Goal: Information Seeking & Learning: Find specific fact

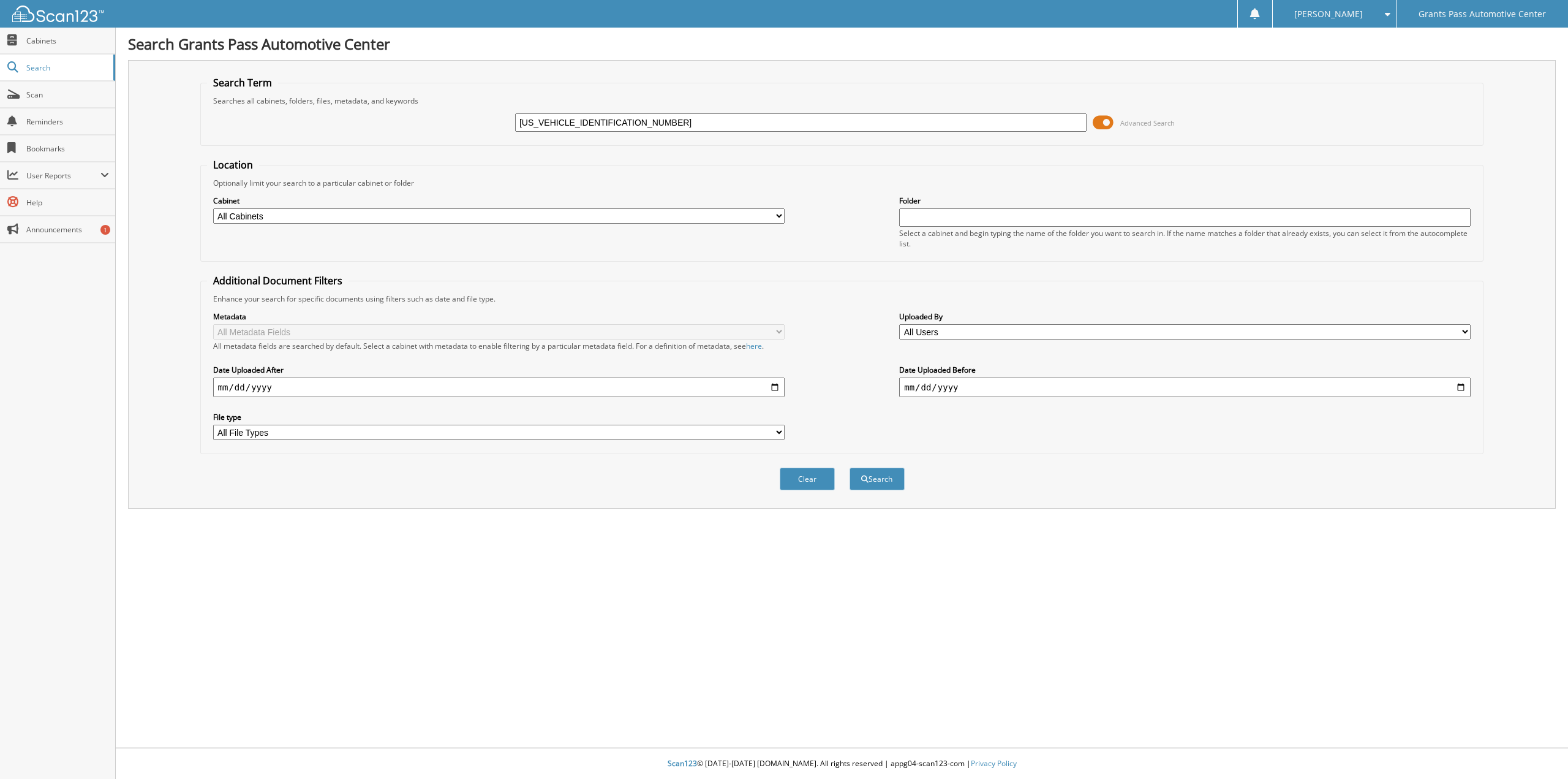
type input "[US_VEHICLE_IDENTIFICATION_NUMBER]"
click at [850, 468] on button "Search" at bounding box center [877, 479] width 55 height 23
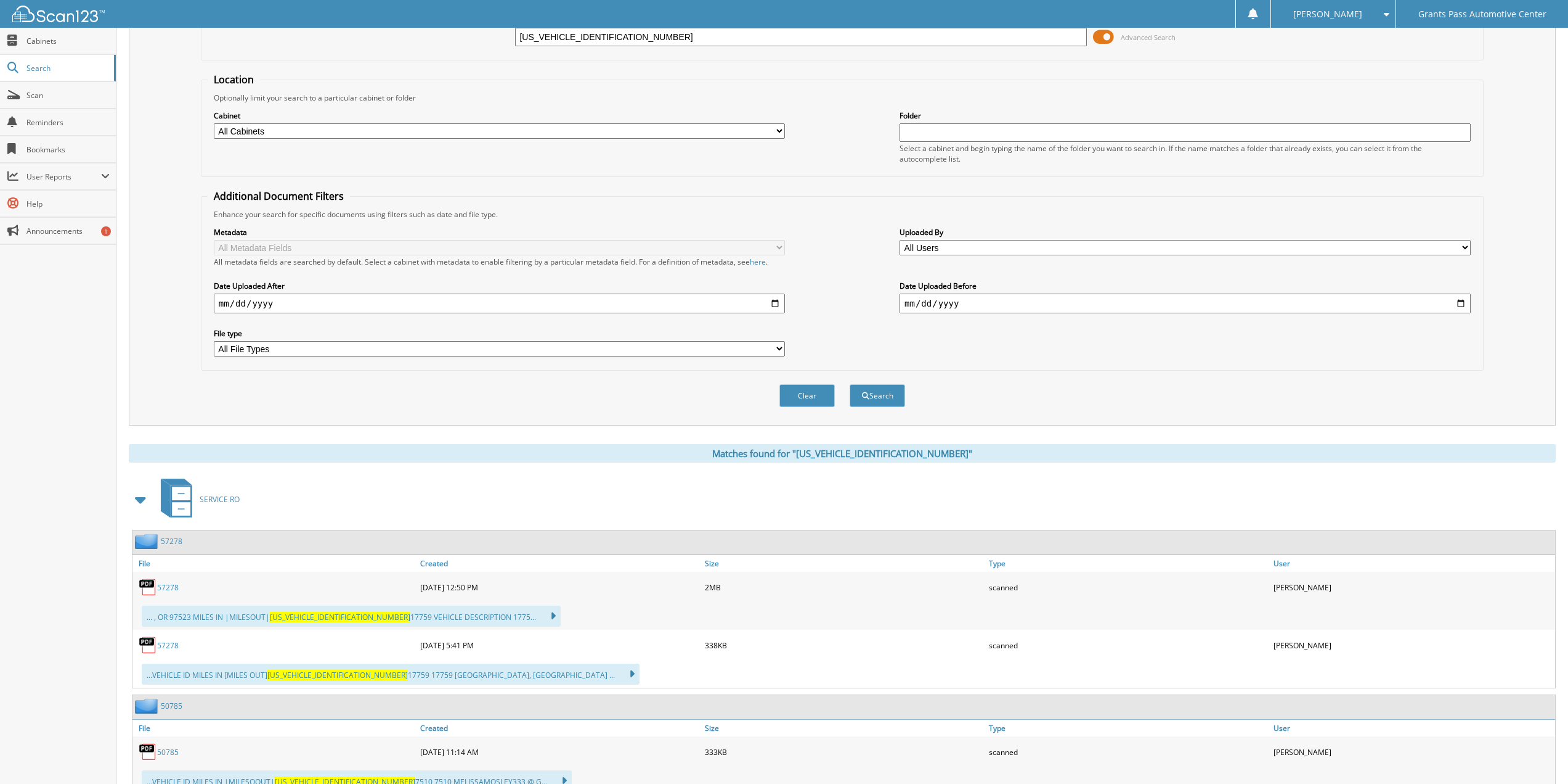
scroll to position [290, 0]
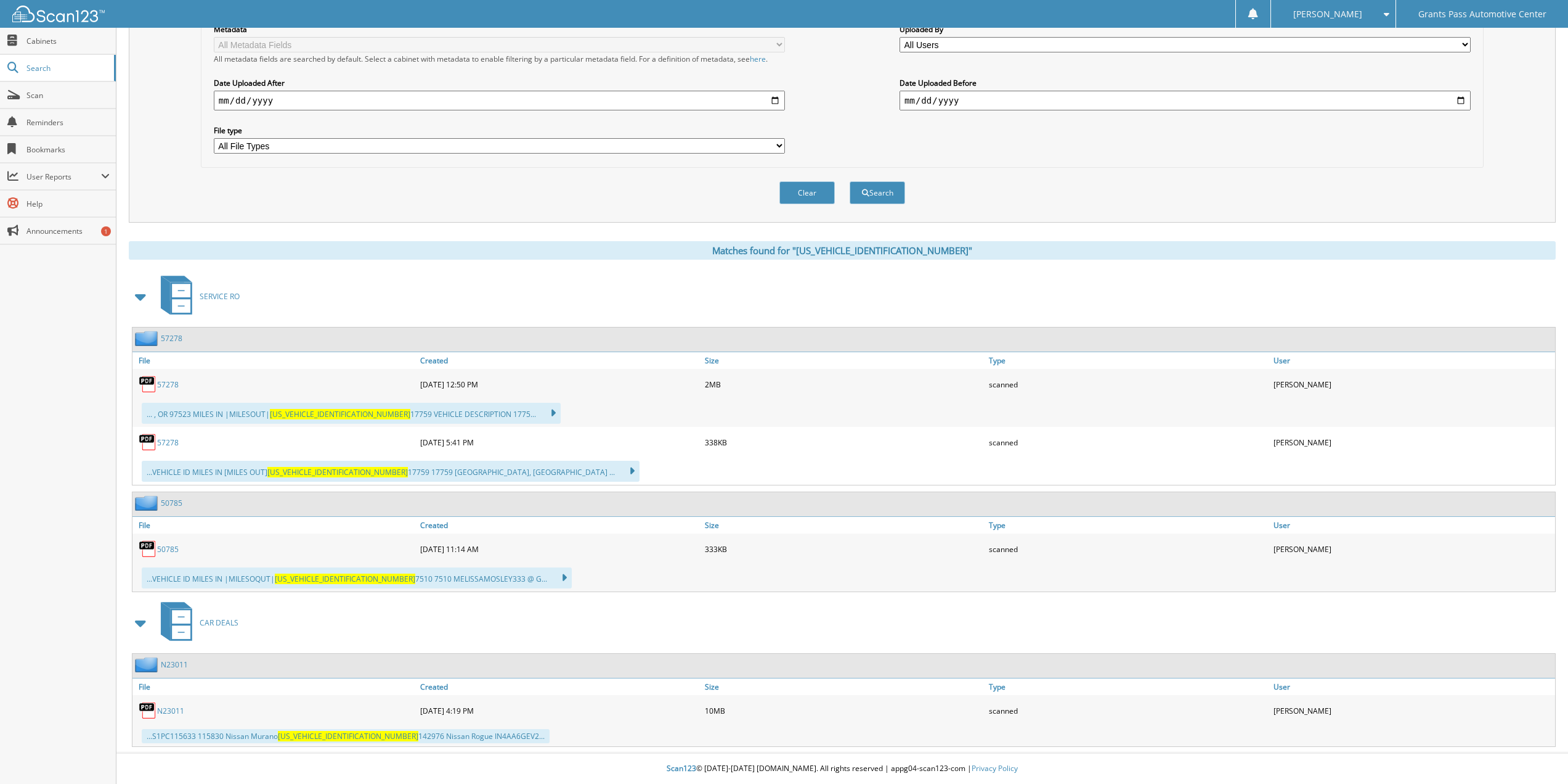
click at [177, 710] on link "N23011" at bounding box center [171, 710] width 27 height 11
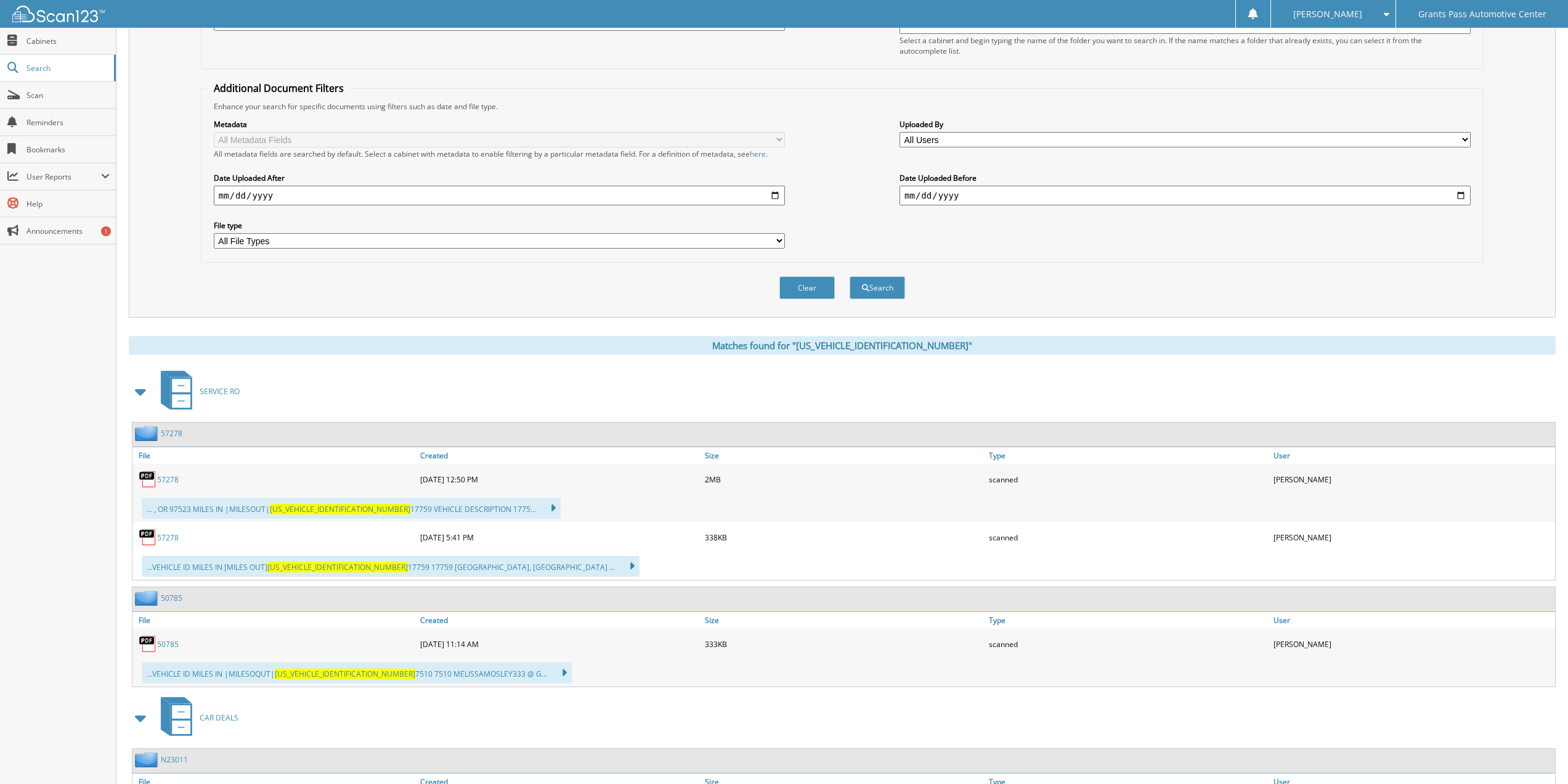
scroll to position [0, 0]
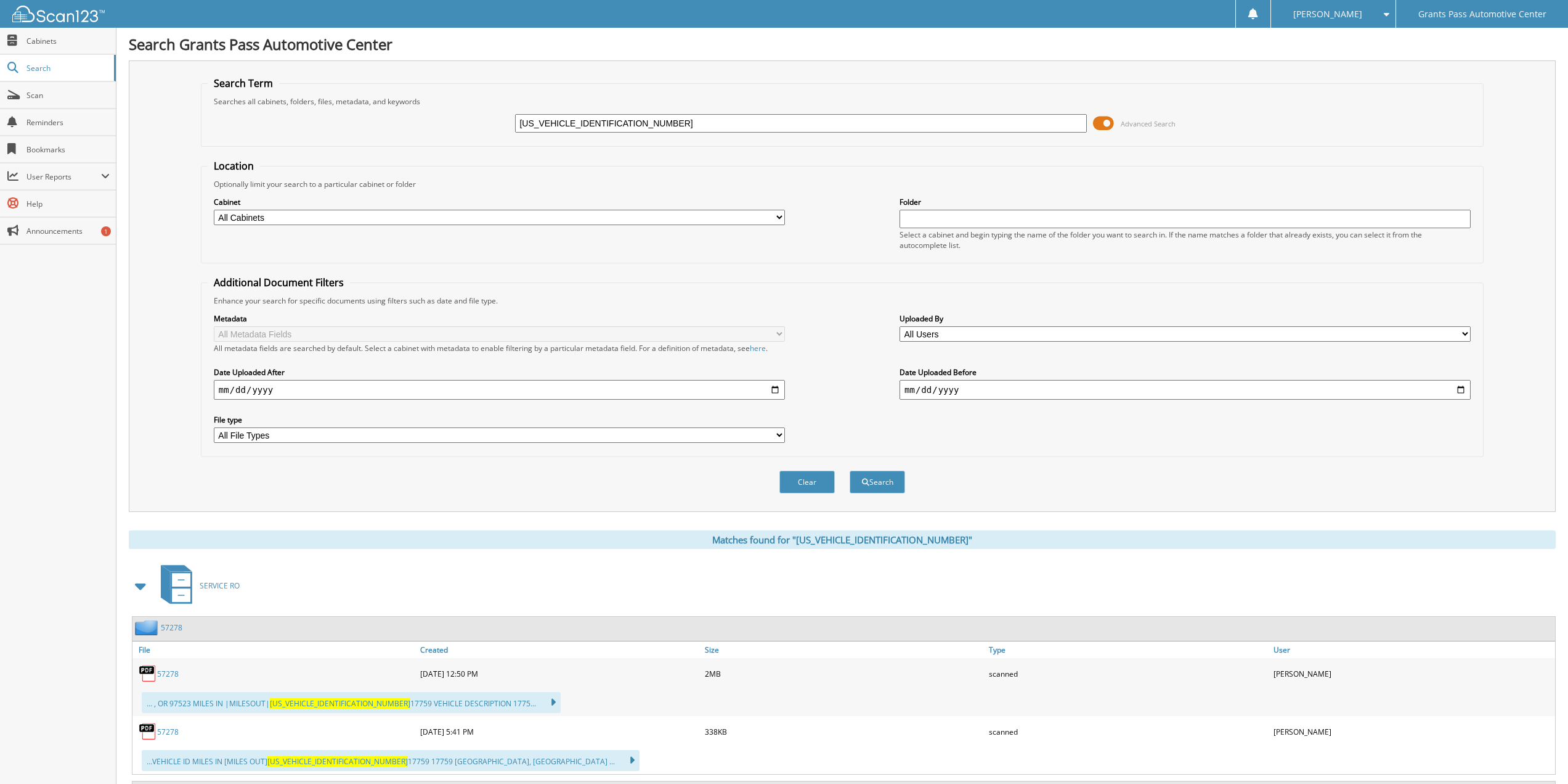
drag, startPoint x: 697, startPoint y: 123, endPoint x: 335, endPoint y: 132, distance: 362.1
click at [335, 132] on div "[US_VEHICLE_IDENTIFICATION_NUMBER] Advanced Search" at bounding box center [842, 123] width 1270 height 33
click at [769, 216] on select "All Cabinets AFTER MARKET S/C CAR DEALS CASH RECEIPTS [PERSON_NAME] Car Deals […" at bounding box center [499, 217] width 572 height 16
select select "47024"
click at [214, 210] on select "All Cabinets AFTER MARKET S/C CAR DEALS CASH RECEIPTS [PERSON_NAME] Car Deals […" at bounding box center [499, 217] width 572 height 16
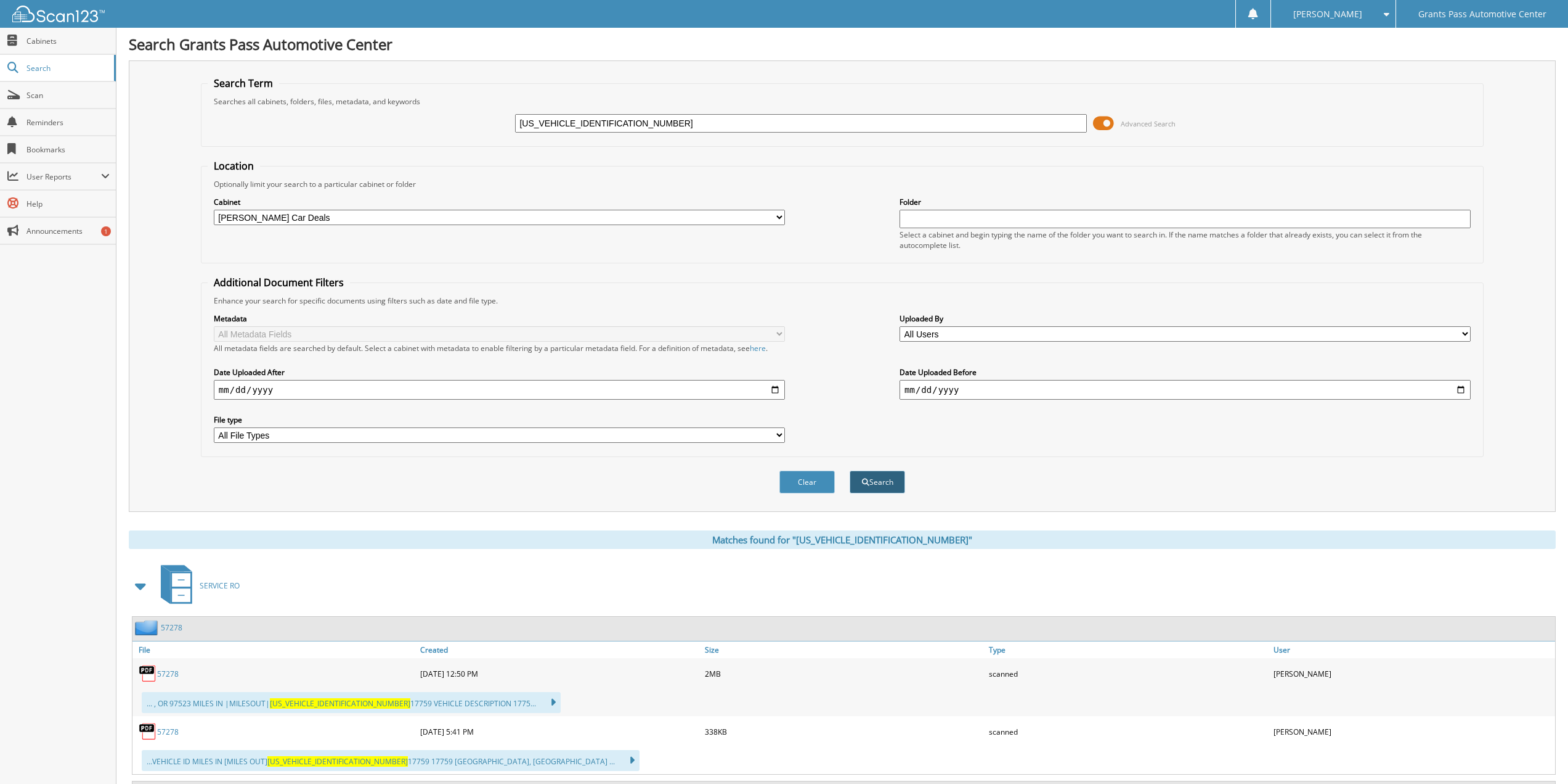
click at [890, 482] on button "Search" at bounding box center [877, 482] width 55 height 23
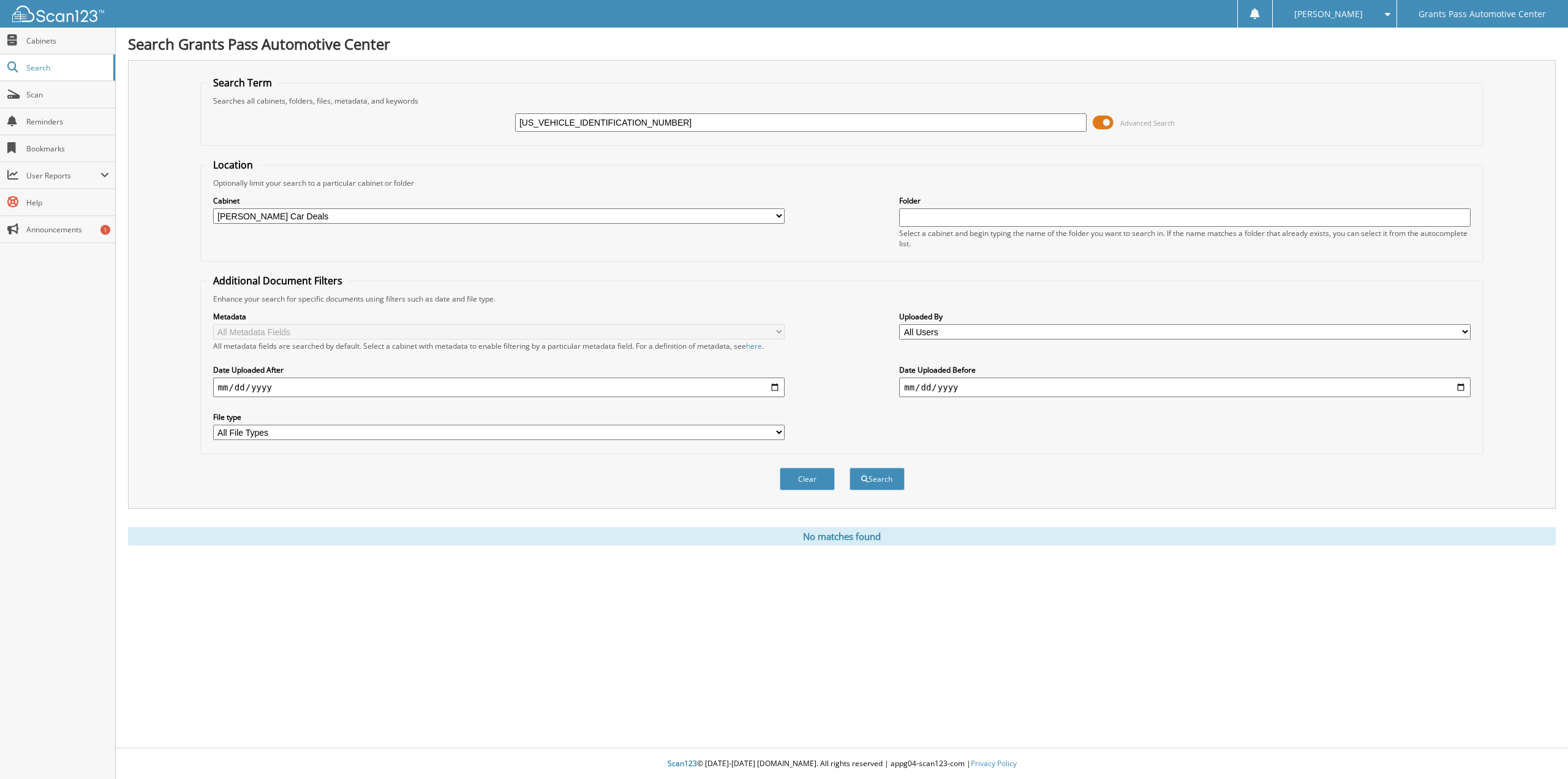
click at [728, 126] on input "[US_VEHICLE_IDENTIFICATION_NUMBER]" at bounding box center [801, 123] width 572 height 18
paste input "044752"
type input "044752"
click at [870, 482] on button "Search" at bounding box center [877, 479] width 55 height 23
